Goal: Ask a question

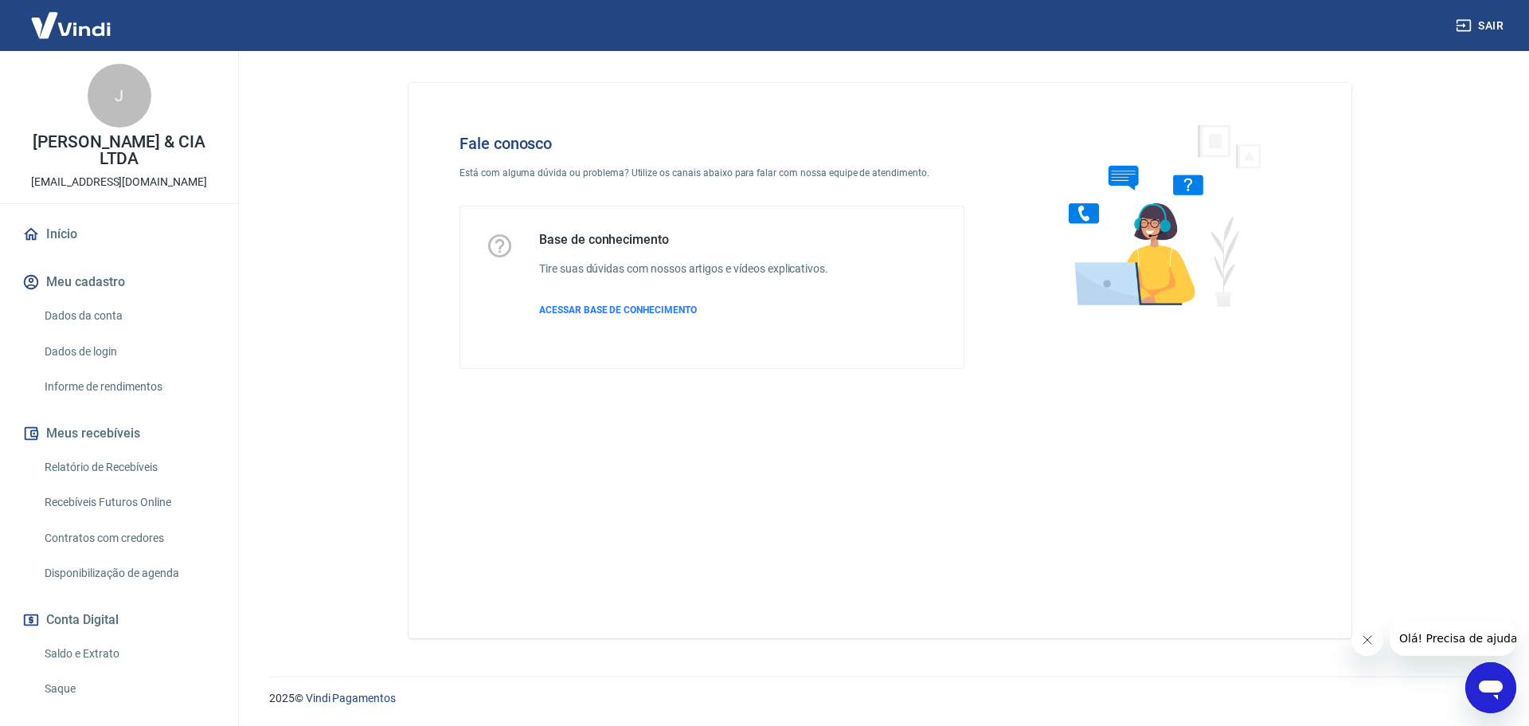
click at [1487, 683] on icon "Abrir janela de mensagens" at bounding box center [1491, 689] width 24 height 19
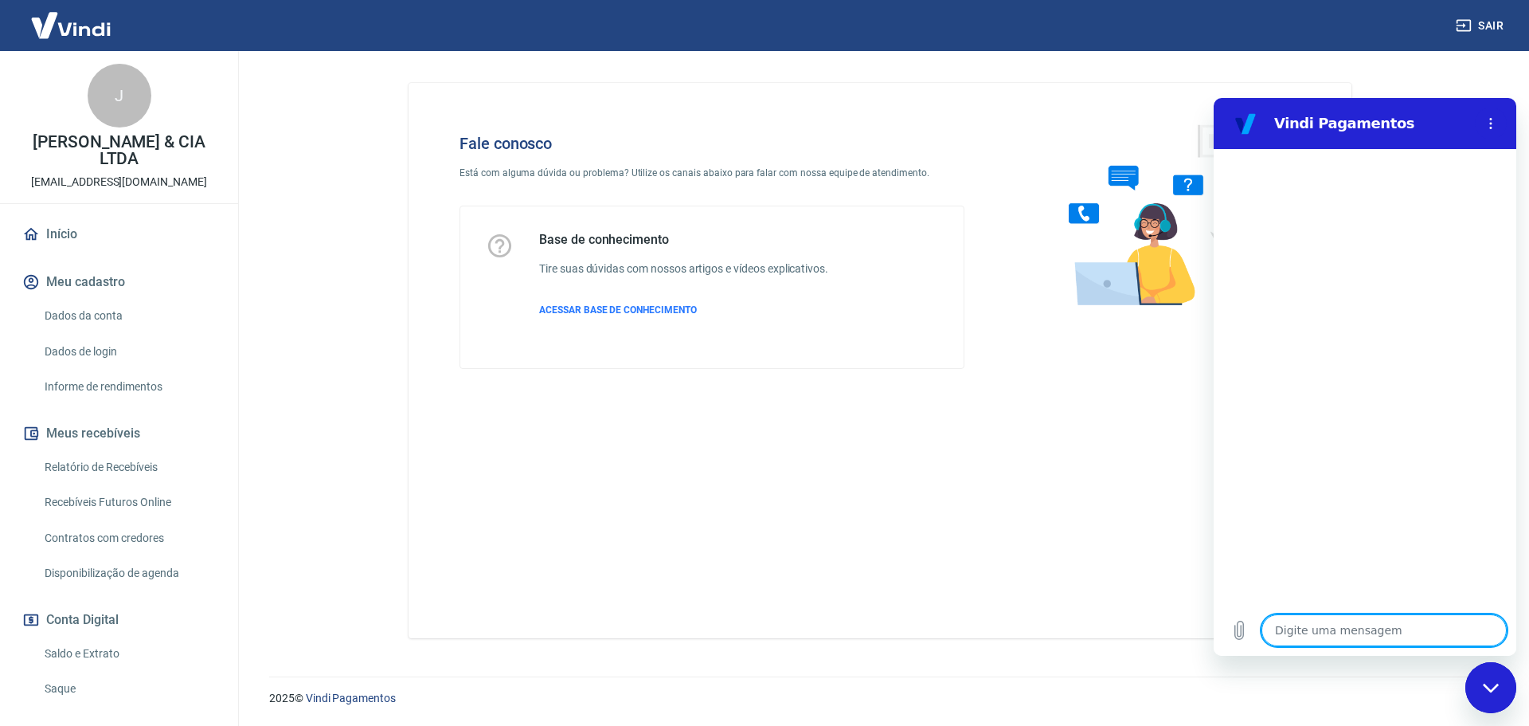
type textarea "O"
type textarea "x"
type textarea "Ol"
type textarea "x"
type textarea "Olá"
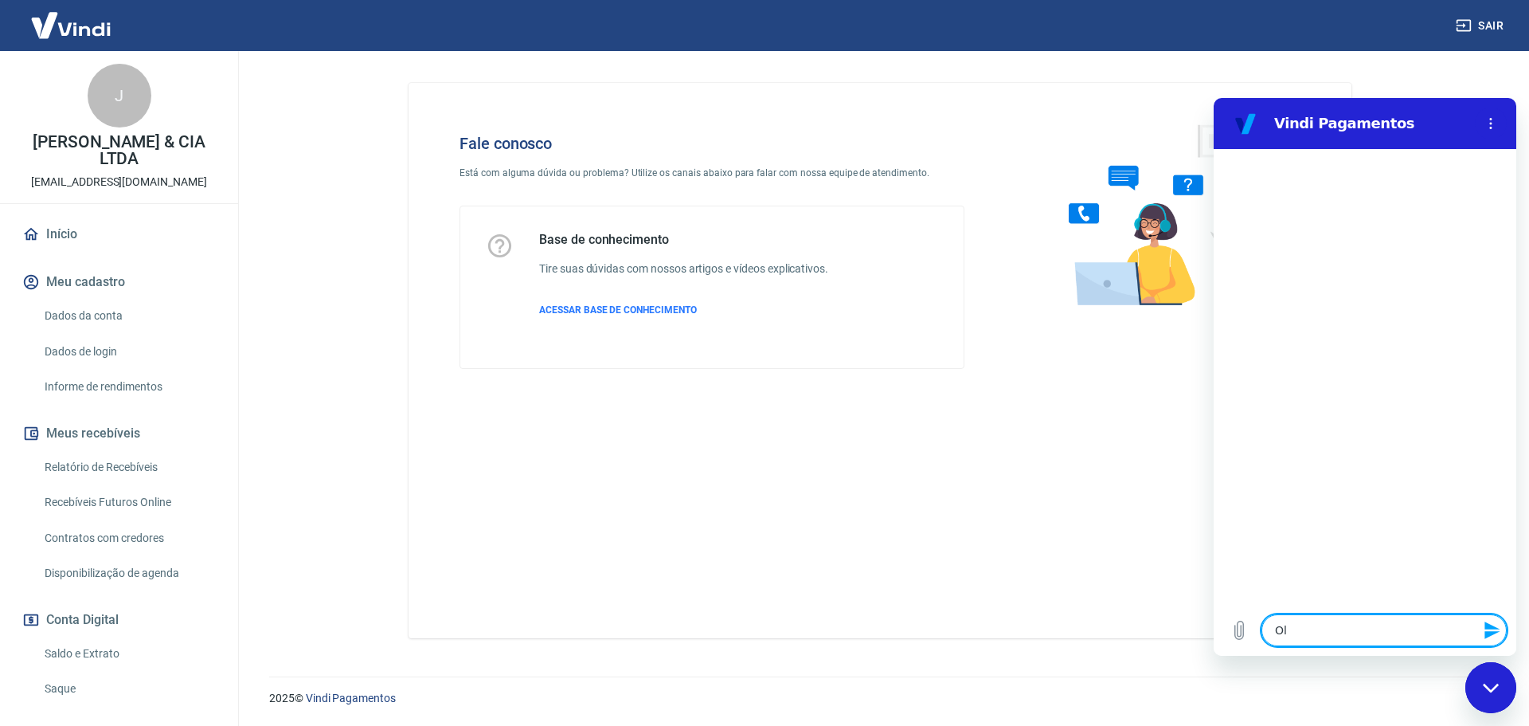
type textarea "x"
type textarea "Olá,"
type textarea "x"
type textarea "Olá,"
type textarea "x"
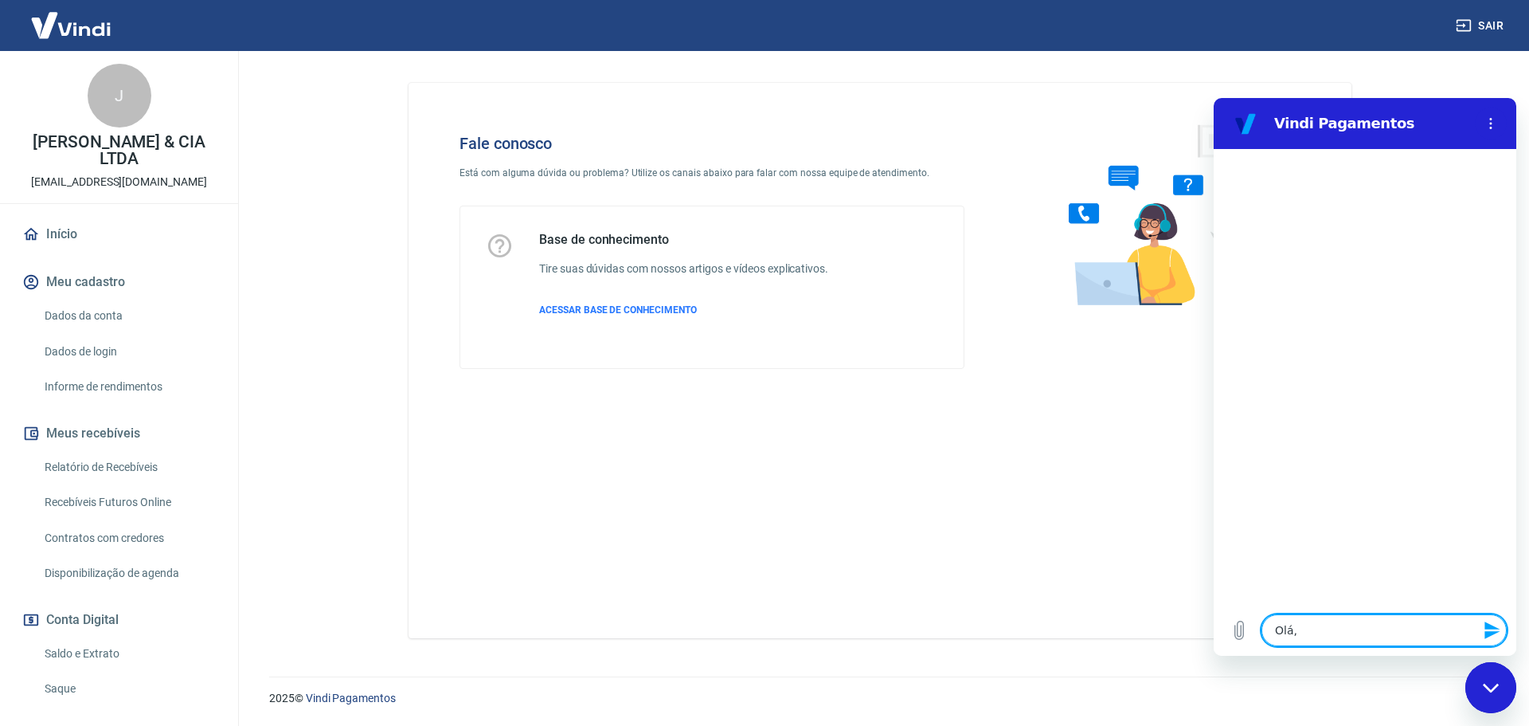
type textarea "Olá, b"
type textarea "x"
type textarea "Olá, bo"
type textarea "x"
type textarea "Olá, bom"
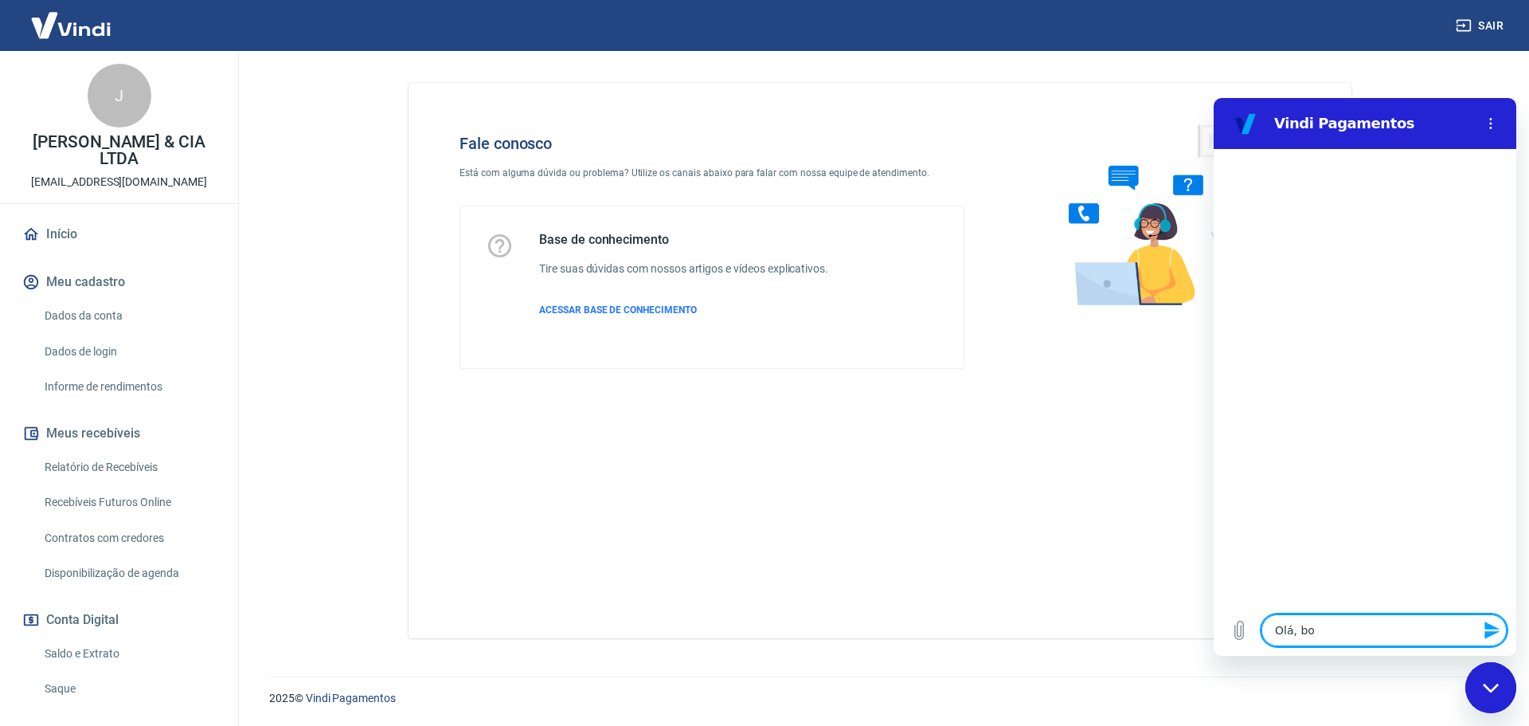
type textarea "x"
type textarea "Olá, bom"
type textarea "x"
type textarea "Olá, bom d"
type textarea "x"
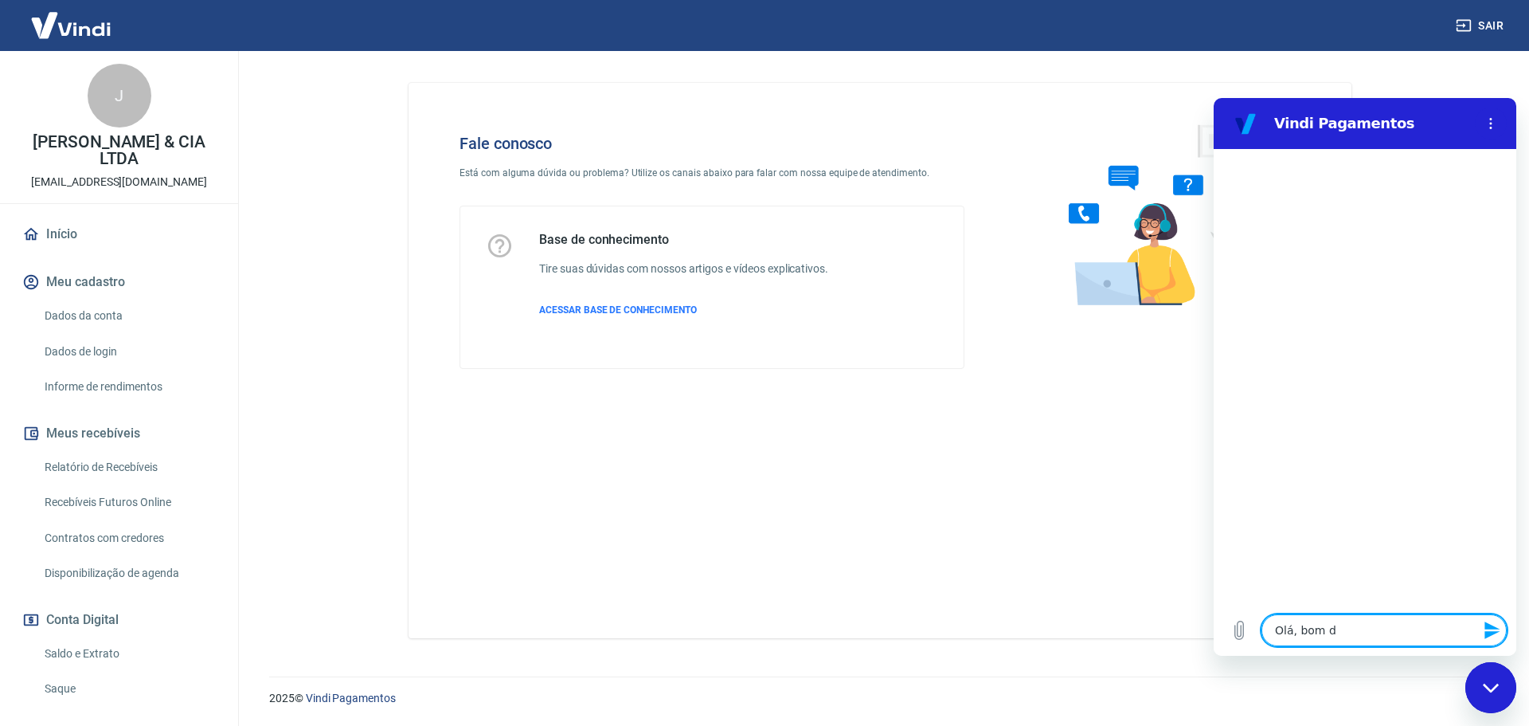
type textarea "Olá, bom di"
type textarea "x"
type textarea "Olá, bom dia"
type textarea "x"
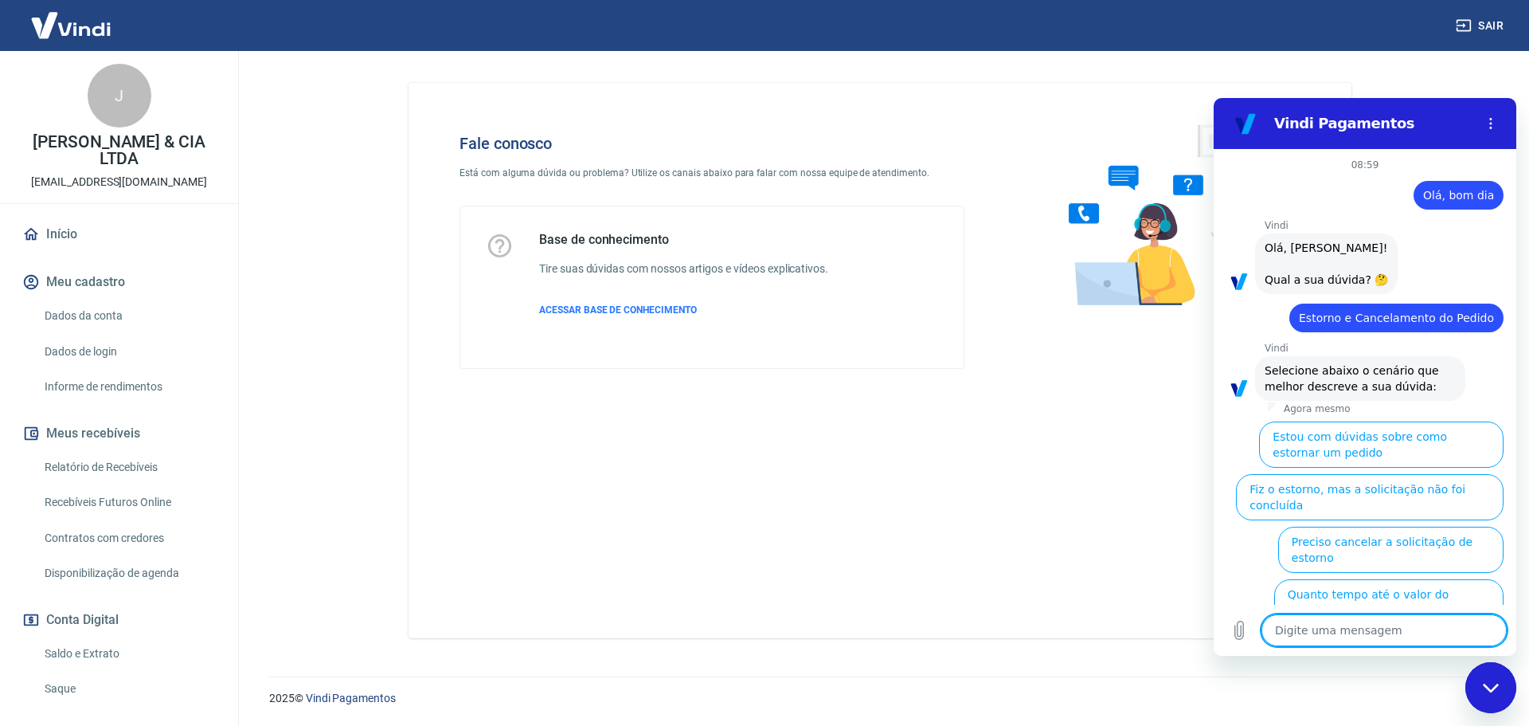
scroll to position [82, 0]
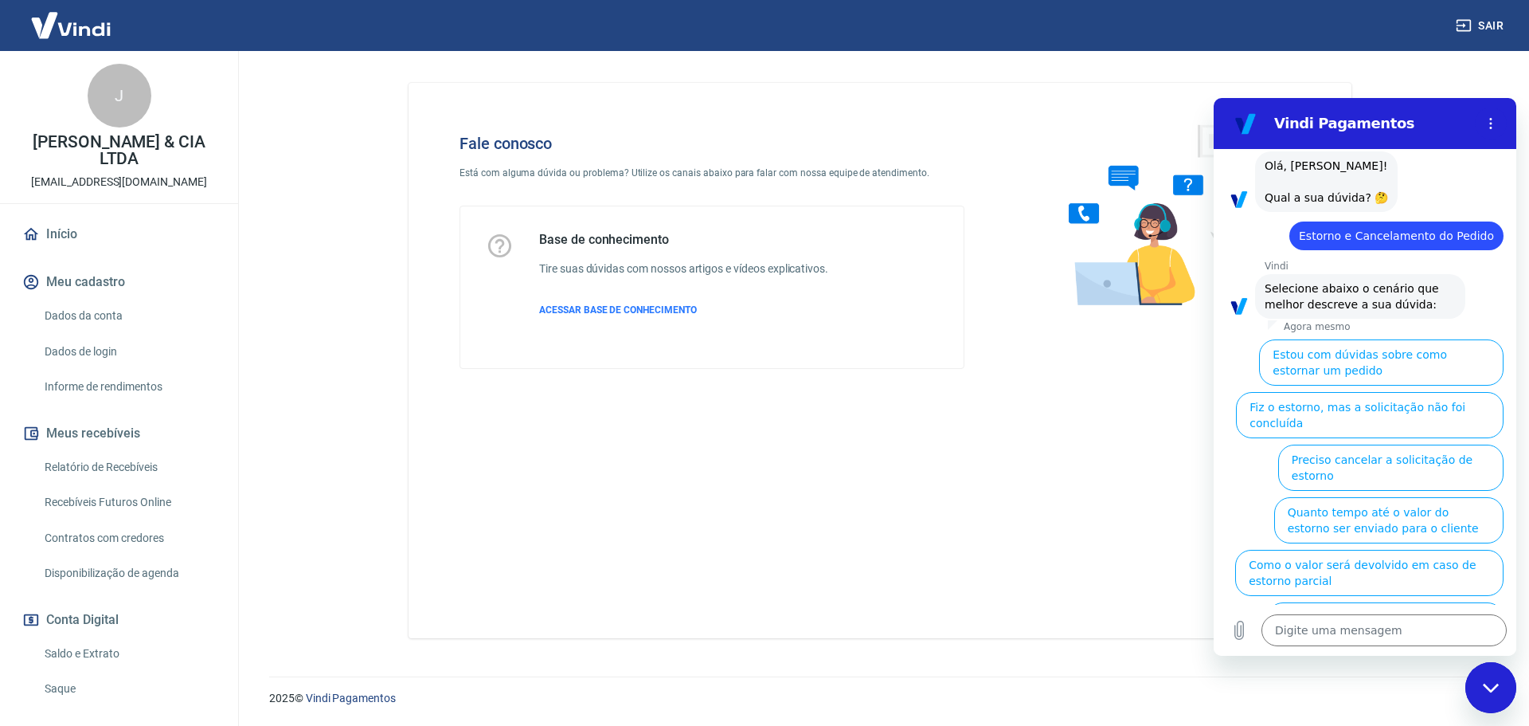
type textarea "x"
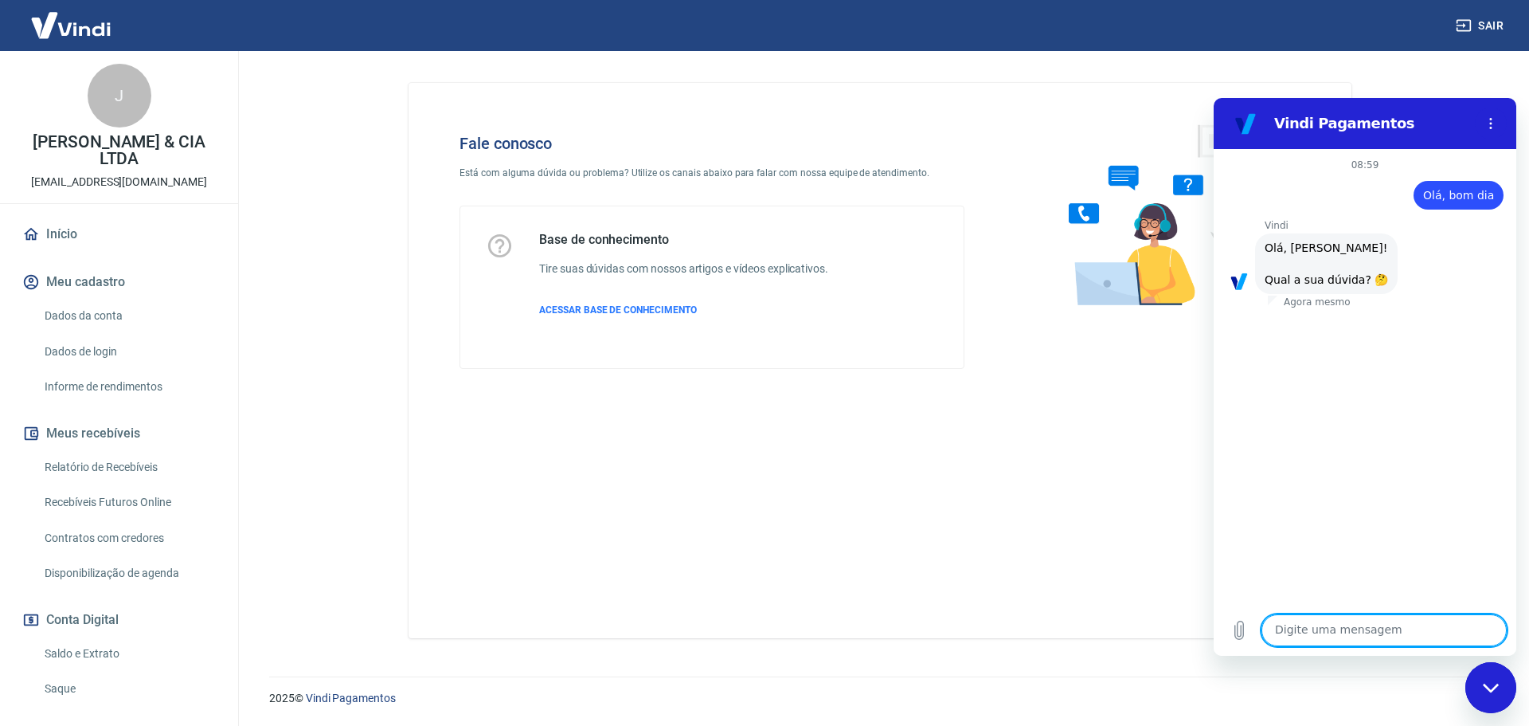
click at [65, 29] on img at bounding box center [71, 25] width 104 height 49
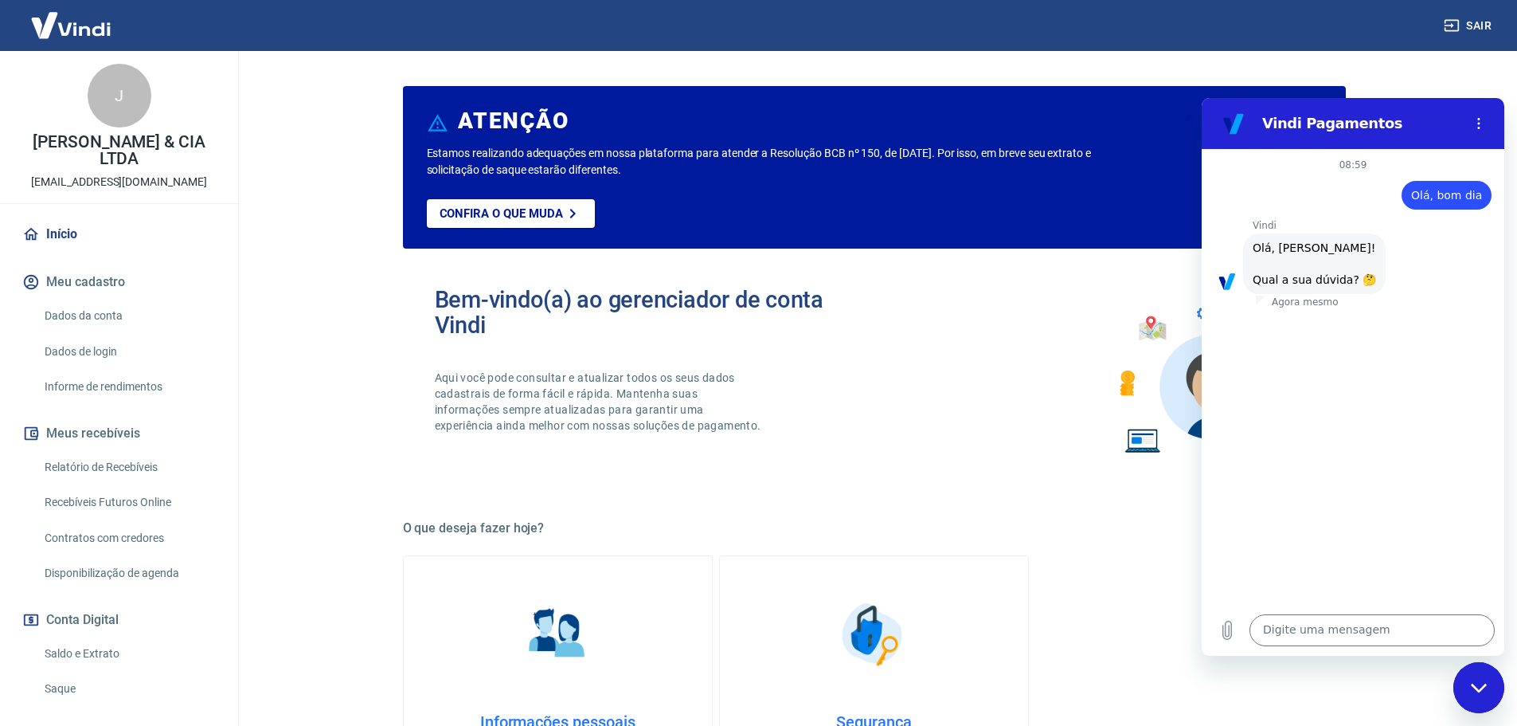
scroll to position [37, 0]
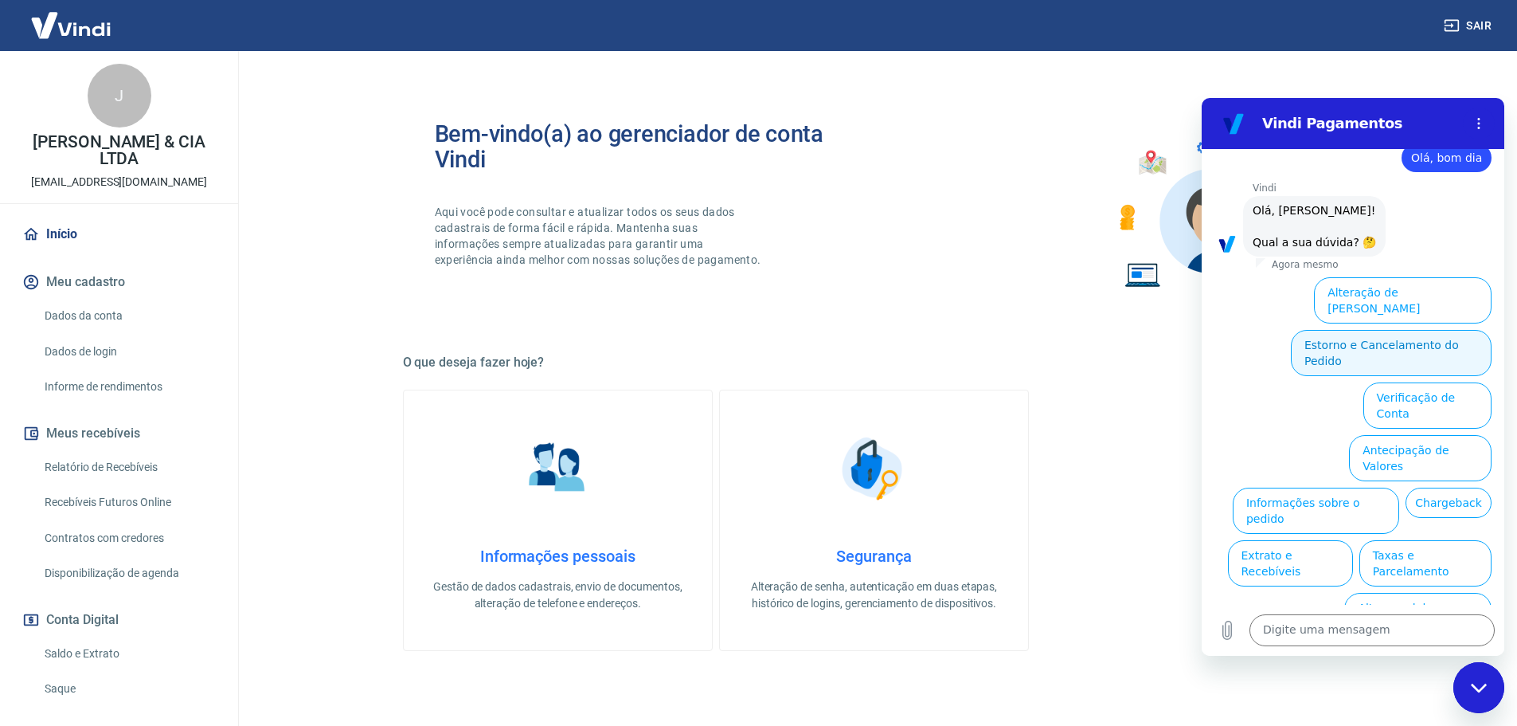
click at [1406, 337] on button "Estorno e Cancelamento do Pedido" at bounding box center [1391, 353] width 201 height 46
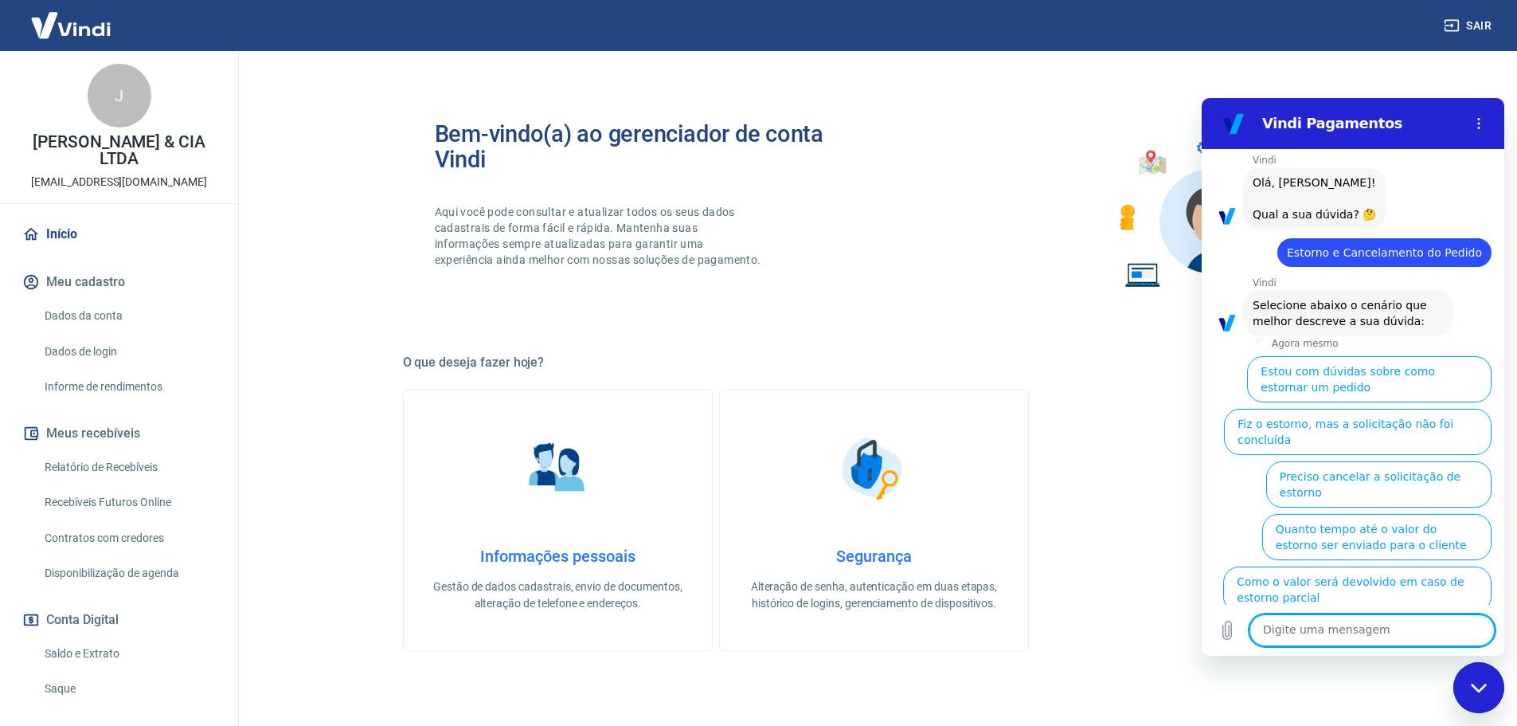
scroll to position [82, 0]
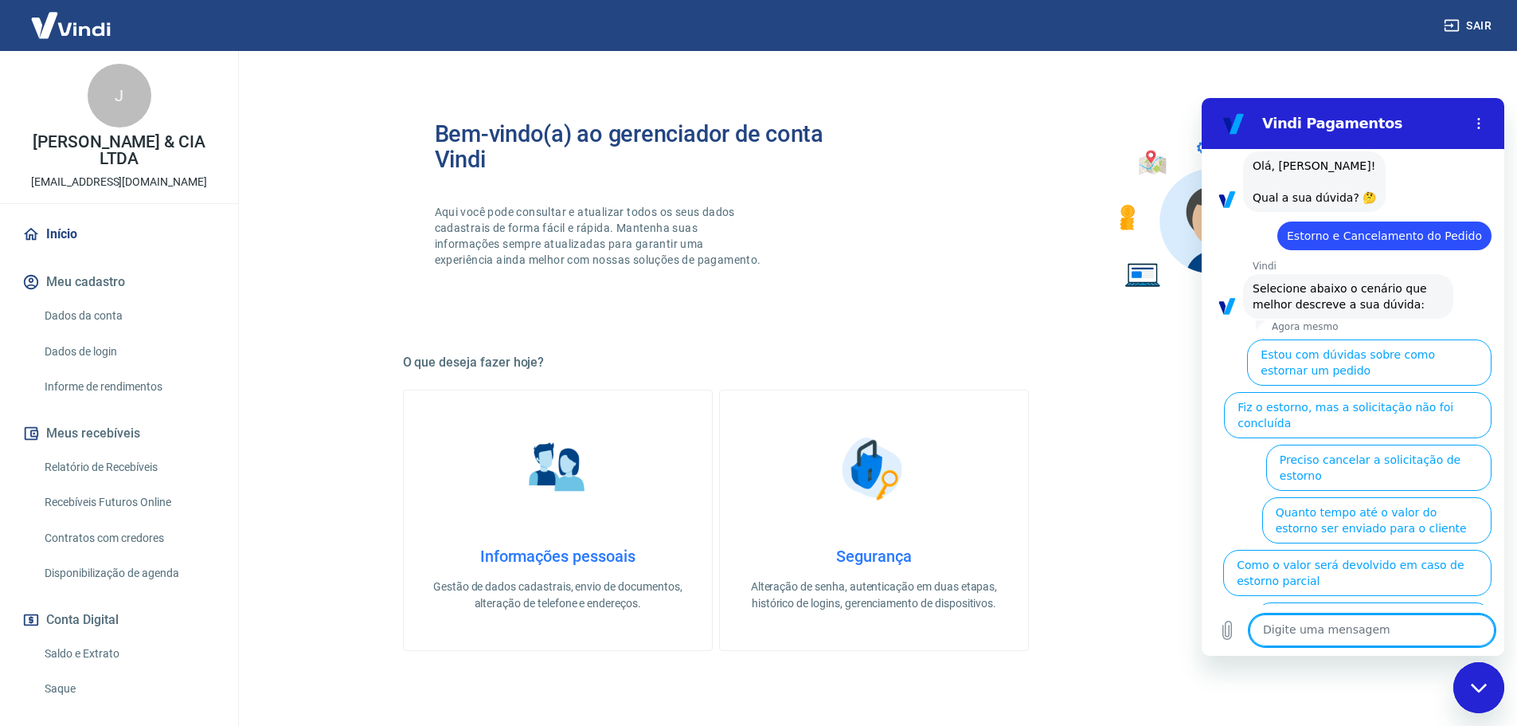
click at [1475, 30] on button "Sair" at bounding box center [1469, 25] width 57 height 29
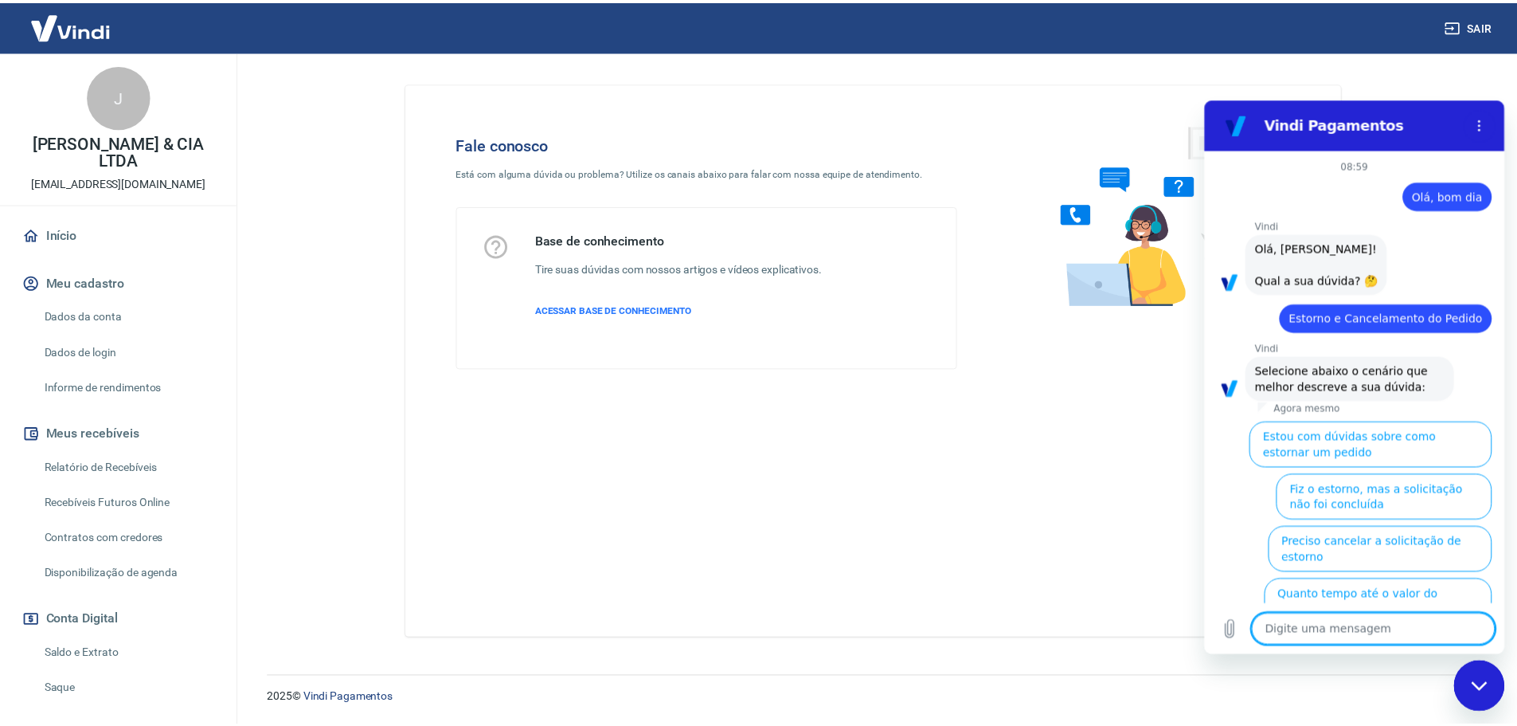
scroll to position [98, 0]
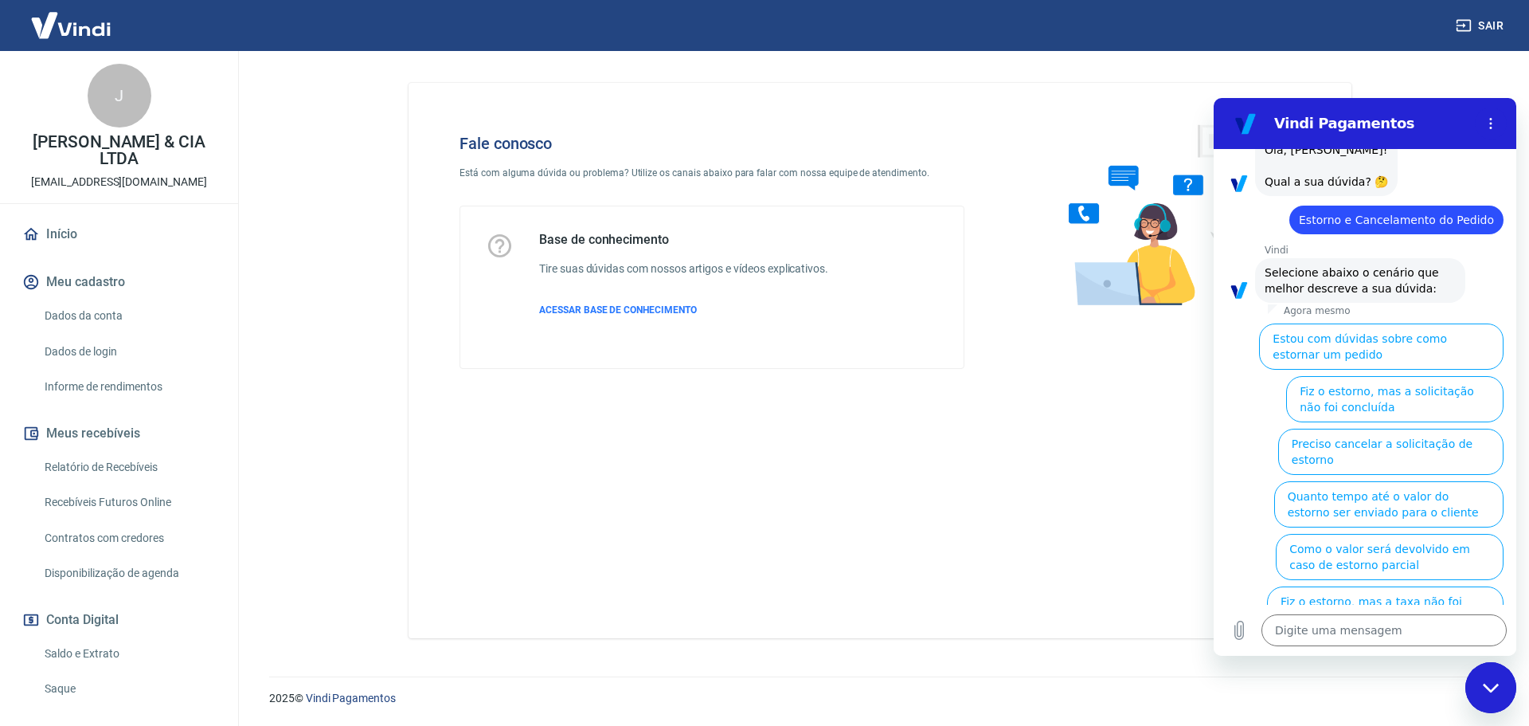
click at [72, 253] on div "Início Meu cadastro Dados da conta Dados de login Informe de rendimentos Meus r…" at bounding box center [119, 533] width 238 height 632
click at [57, 240] on link "Início" at bounding box center [119, 234] width 200 height 35
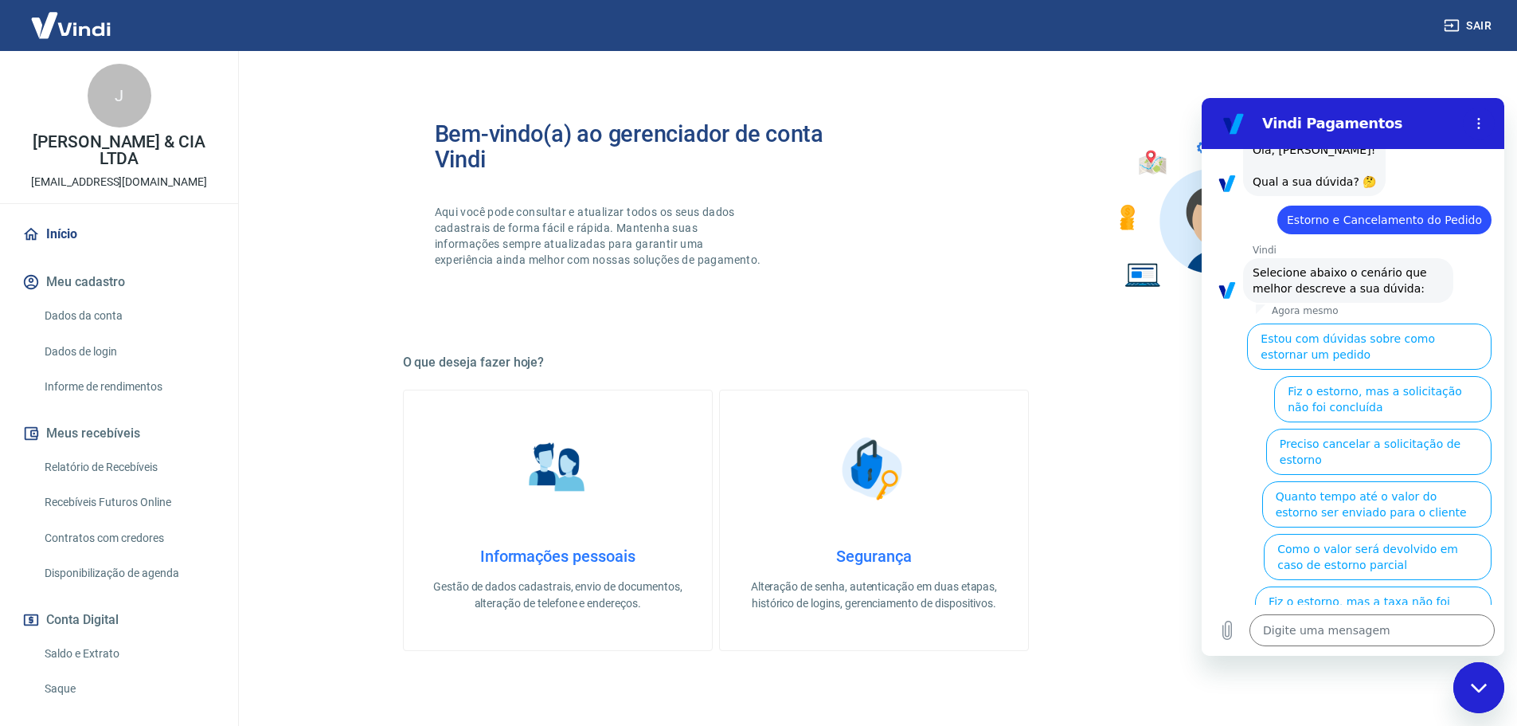
click at [76, 28] on img at bounding box center [71, 25] width 104 height 49
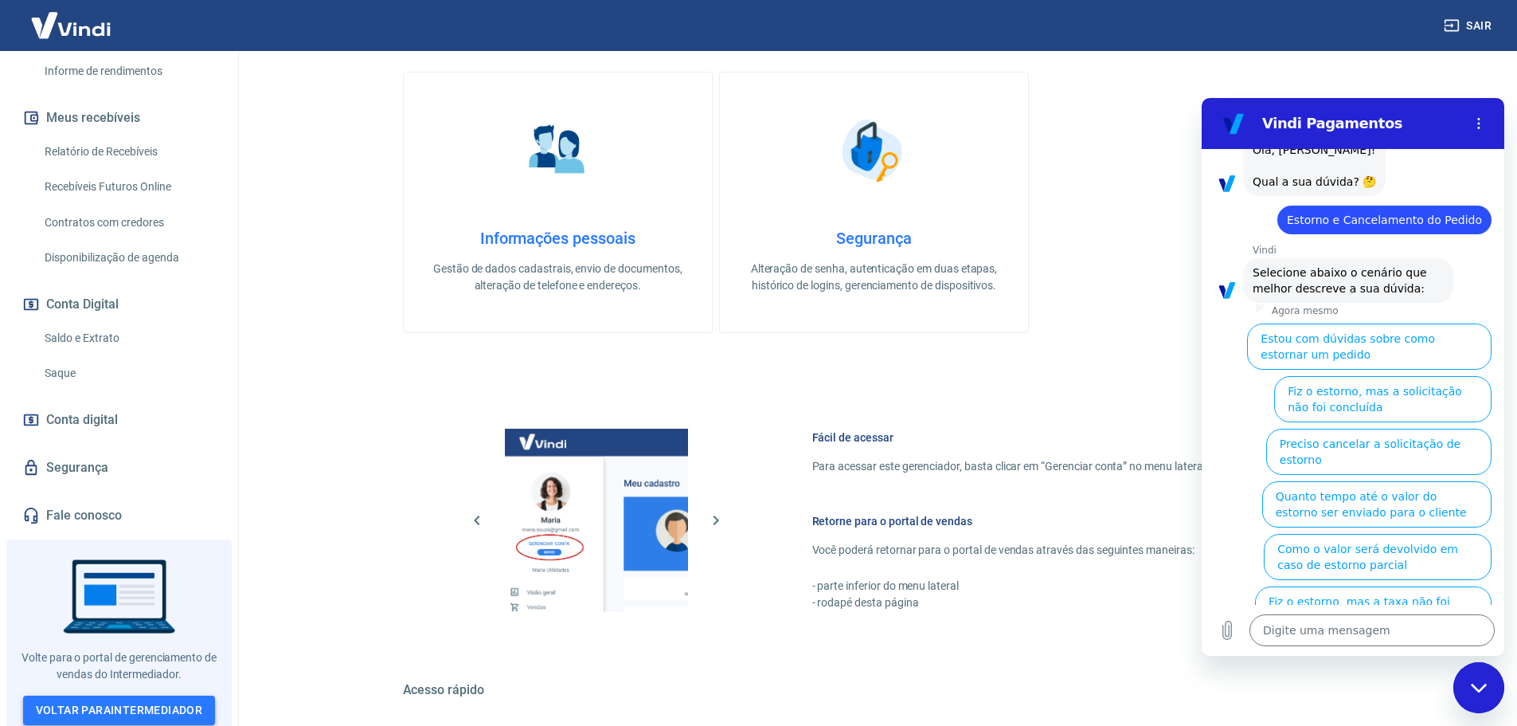
scroll to position [319, 0]
click at [162, 699] on link "Voltar para Intermediador" at bounding box center [119, 709] width 193 height 29
